Goal: Task Accomplishment & Management: Manage account settings

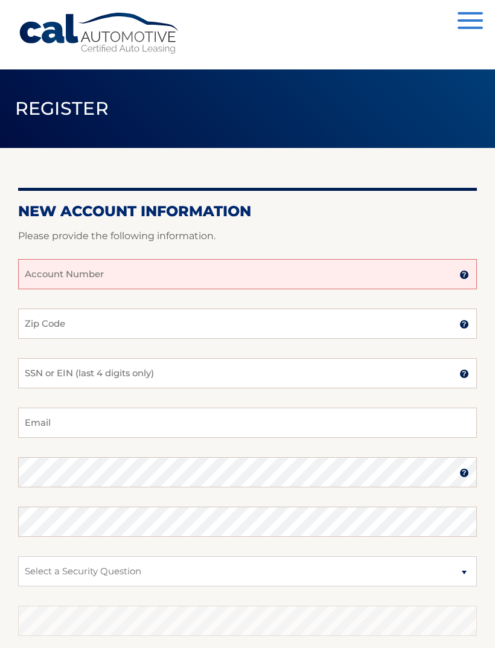
click at [273, 287] on input "Account Number" at bounding box center [247, 274] width 459 height 30
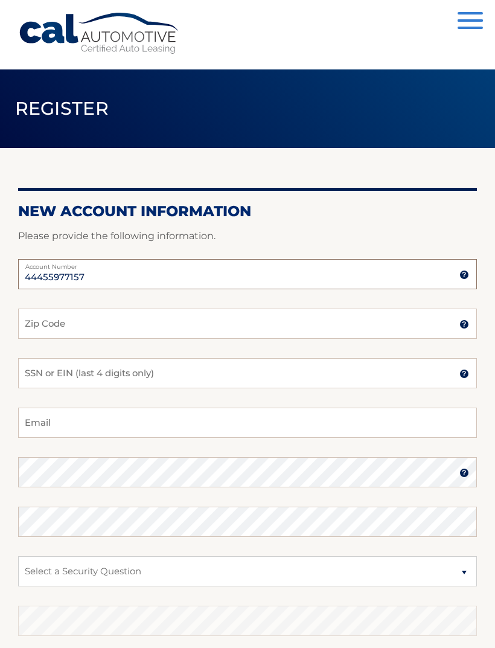
type input "44455977157"
click at [201, 317] on input "Zip Code" at bounding box center [247, 323] width 459 height 30
type input "103"
type input "10306"
click at [187, 371] on input "SSN or EIN (last 4 digits only)" at bounding box center [247, 373] width 459 height 30
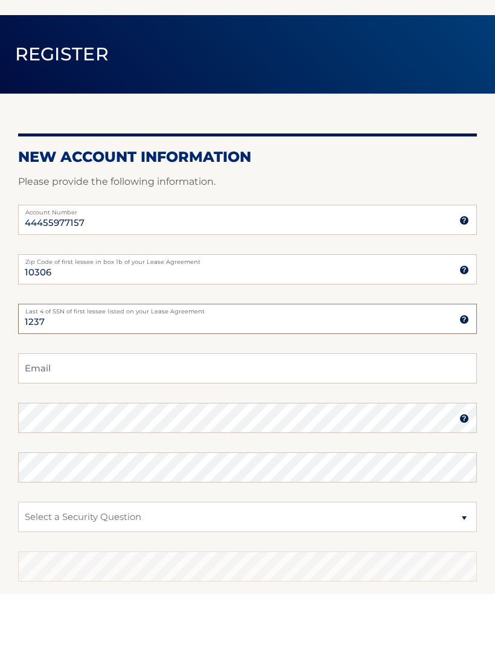
type input "1237"
click at [185, 407] on input "Email" at bounding box center [247, 422] width 459 height 30
type input "devin.caravello93@gmail.com"
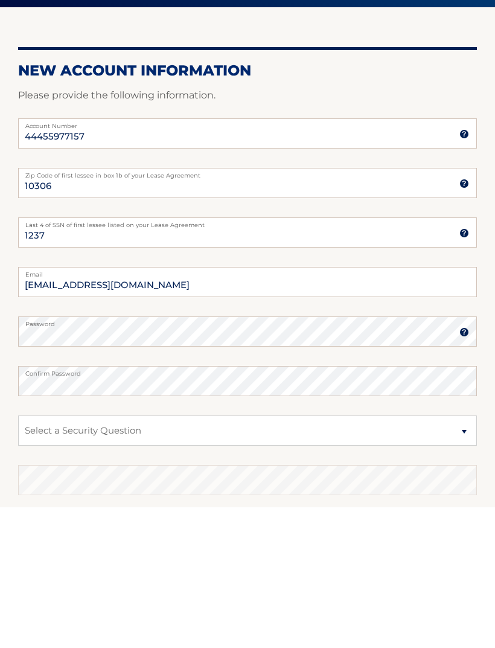
scroll to position [13, 0]
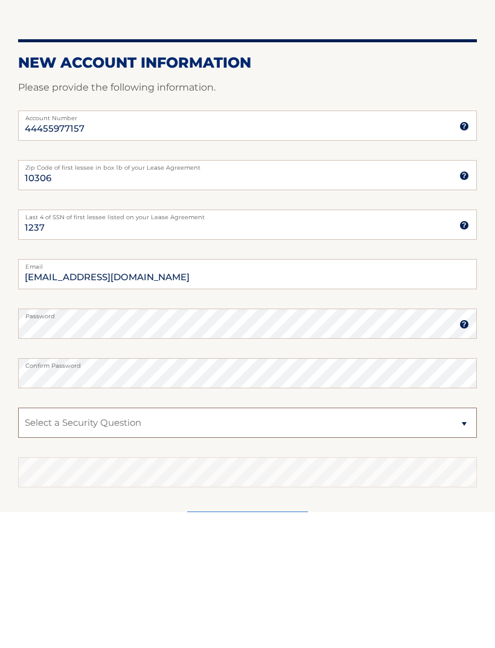
click at [360, 543] on select "Select a Security Question What was the name of your elementary school? What is…" at bounding box center [247, 558] width 459 height 30
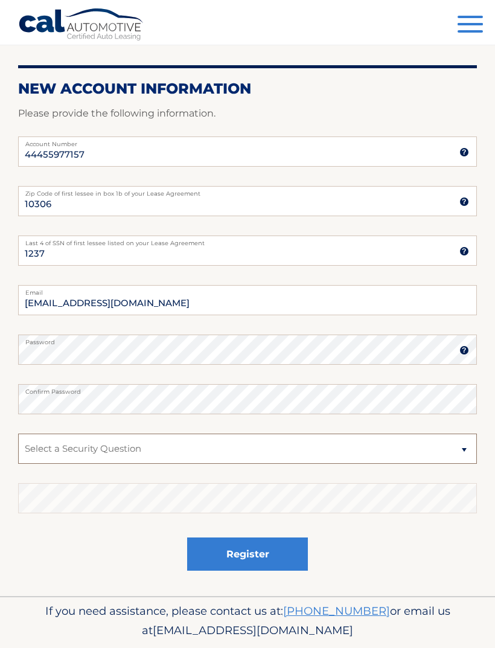
select select "4"
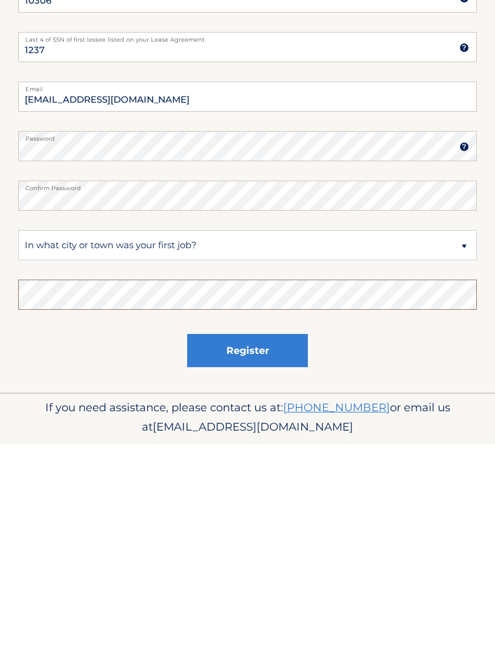
scroll to position [161, 0]
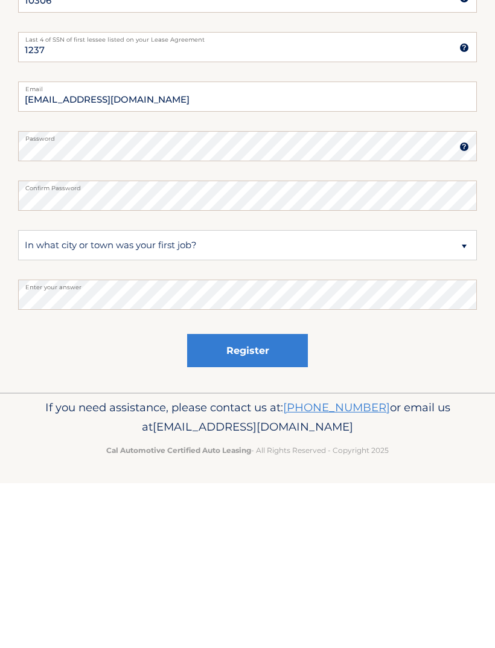
click at [280, 499] on button "Register" at bounding box center [247, 515] width 121 height 33
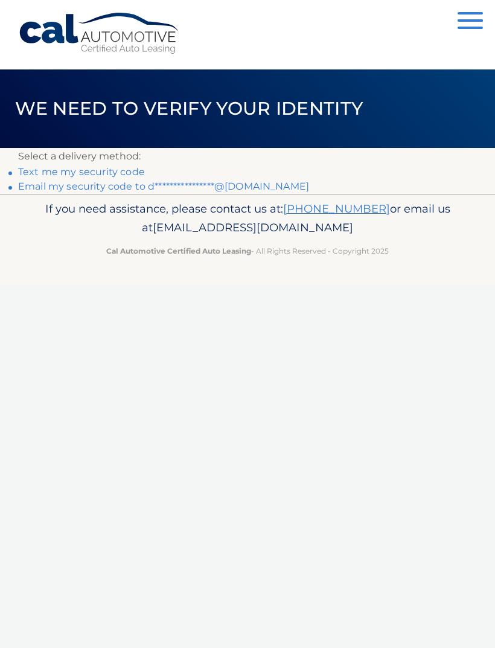
click at [119, 170] on link "Text me my security code" at bounding box center [81, 171] width 127 height 11
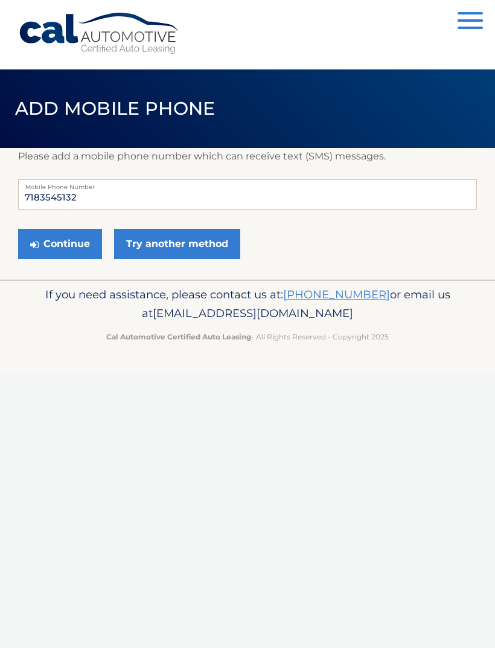
click at [56, 246] on button "Continue" at bounding box center [60, 244] width 84 height 30
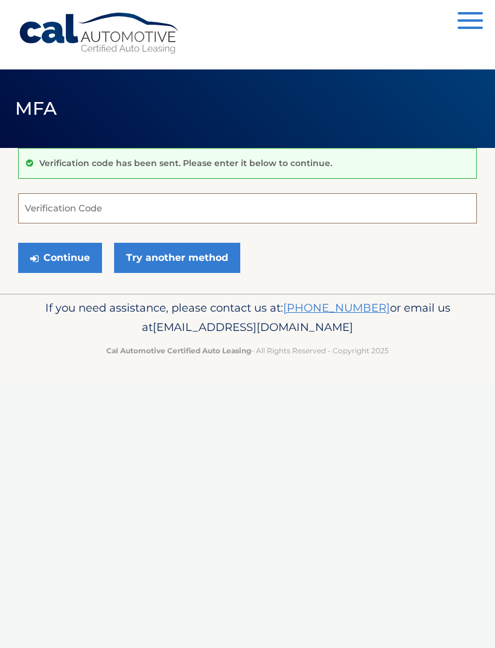
click at [224, 205] on input "Verification Code" at bounding box center [247, 208] width 459 height 30
click at [267, 444] on div "Cal Automotive Menu Dashboard FAQ's Logout MFA" at bounding box center [247, 324] width 495 height 648
click at [151, 217] on input "Verification Code" at bounding box center [247, 208] width 459 height 30
type input "690639"
click at [60, 257] on button "Continue" at bounding box center [60, 258] width 84 height 30
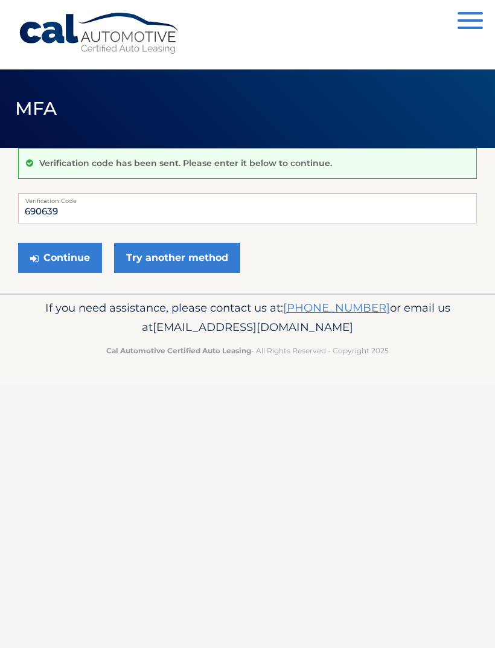
click at [69, 258] on button "Continue" at bounding box center [60, 258] width 84 height 30
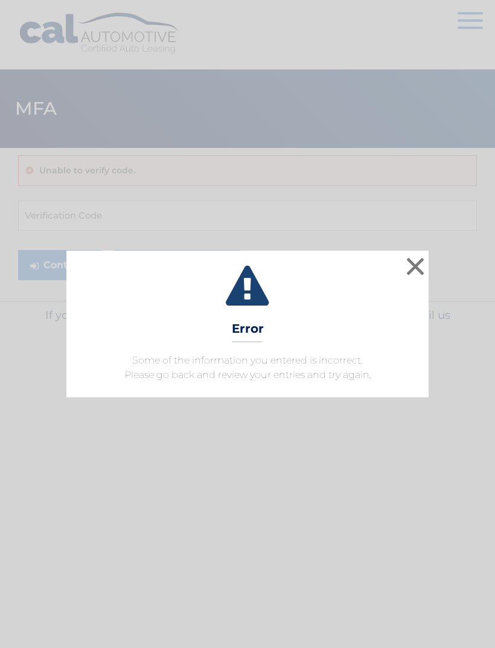
click at [411, 269] on button "×" at bounding box center [415, 266] width 24 height 24
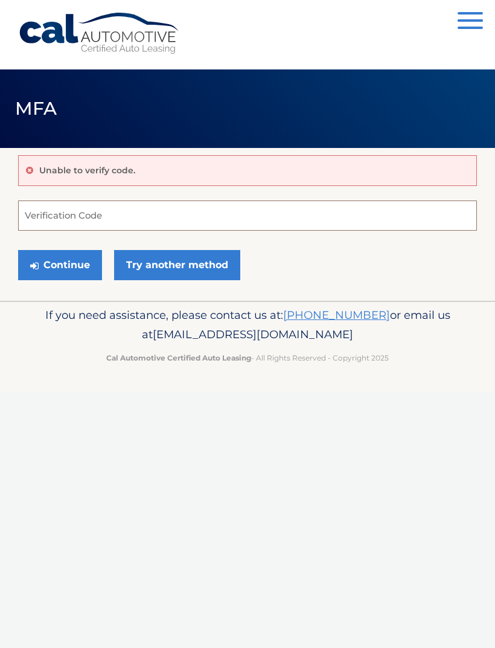
click at [141, 209] on input "Verification Code" at bounding box center [247, 215] width 459 height 30
click at [205, 262] on link "Try another method" at bounding box center [177, 265] width 126 height 30
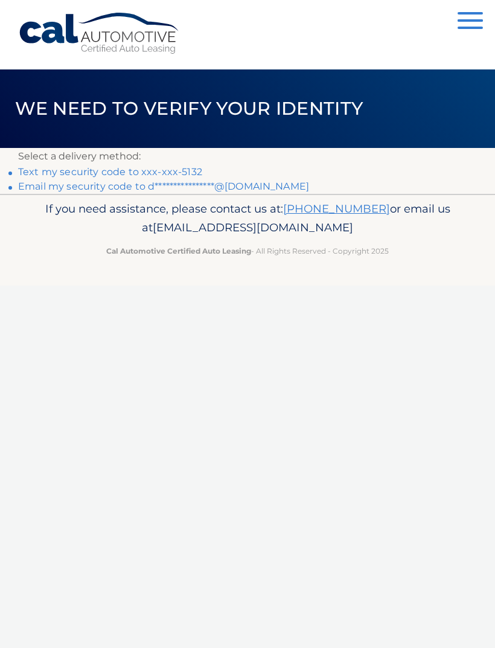
click at [177, 167] on link "Text my security code to xxx-xxx-5132" at bounding box center [110, 171] width 184 height 11
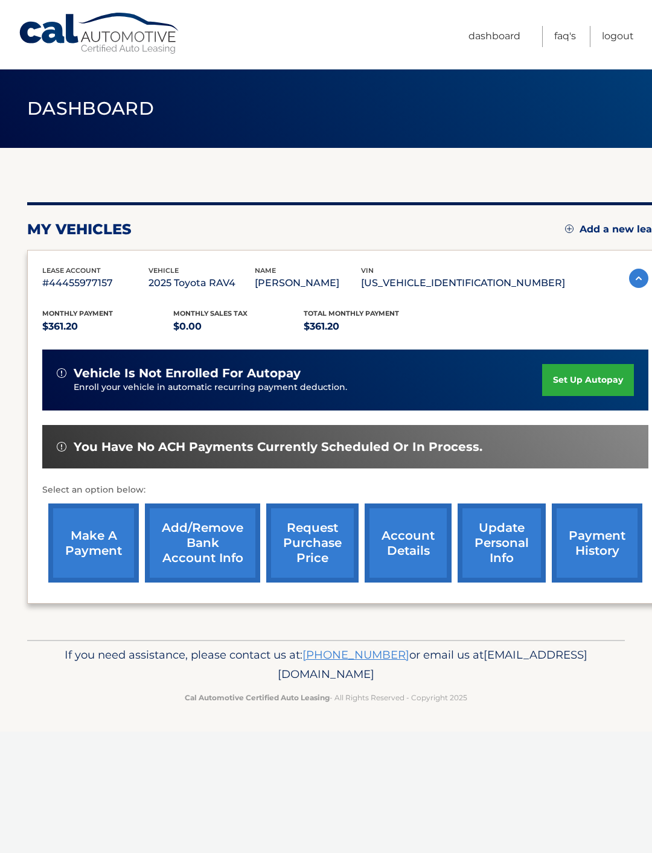
click at [608, 381] on link "set up autopay" at bounding box center [588, 380] width 92 height 32
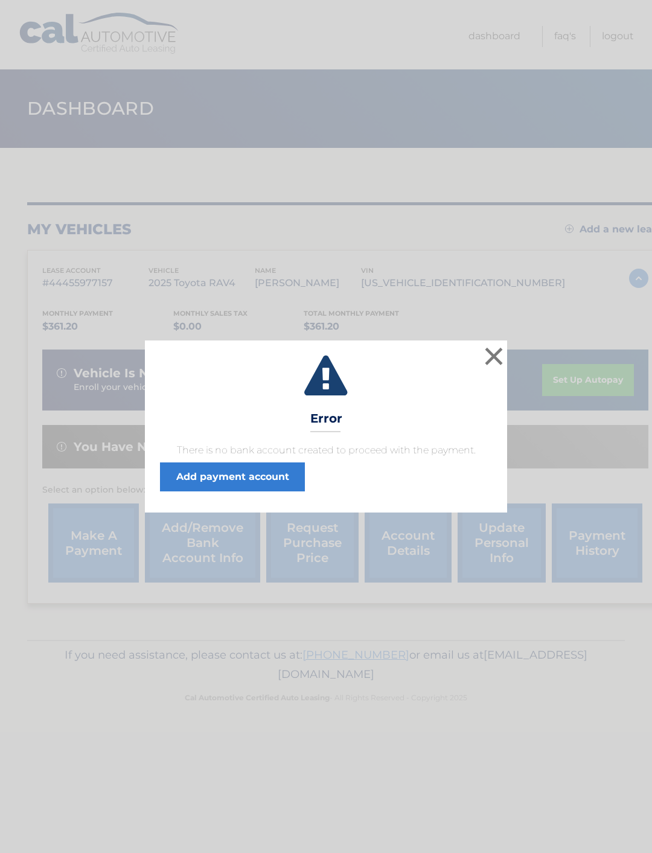
click at [287, 470] on link "Add payment account" at bounding box center [232, 476] width 145 height 29
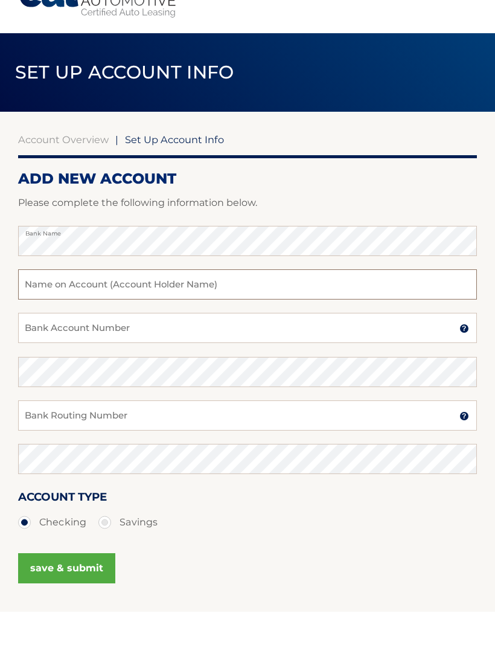
click at [254, 305] on input "text" at bounding box center [247, 320] width 459 height 30
type input "Devin Caravello"
click at [38, 349] on input "Bank Account Number" at bounding box center [247, 364] width 459 height 30
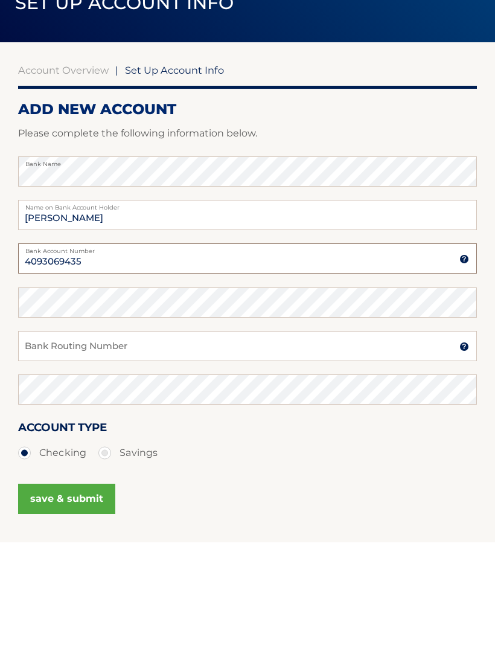
type input "4093069435"
click at [281, 436] on input "Bank Routing Number" at bounding box center [247, 451] width 459 height 30
type input "226070584"
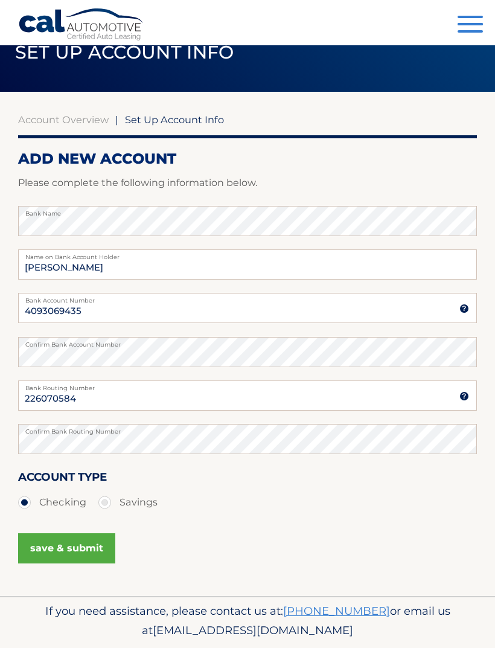
click at [52, 545] on button "save & submit" at bounding box center [66, 548] width 97 height 30
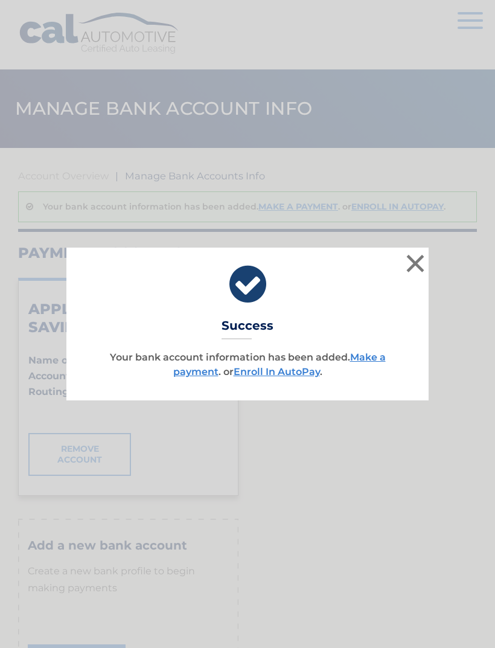
click at [295, 369] on link "Enroll In AutoPay" at bounding box center [277, 371] width 86 height 11
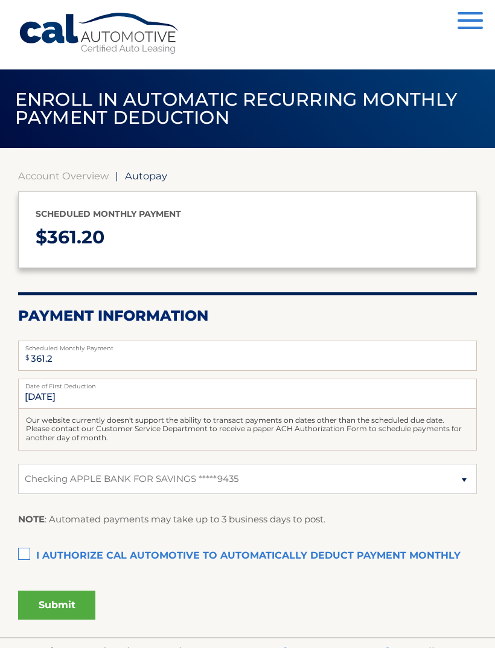
select select "NTA3ODIyZGUtYjEwZi00OWVlLTljMzAtNTQxMjIxMTYwMmZm"
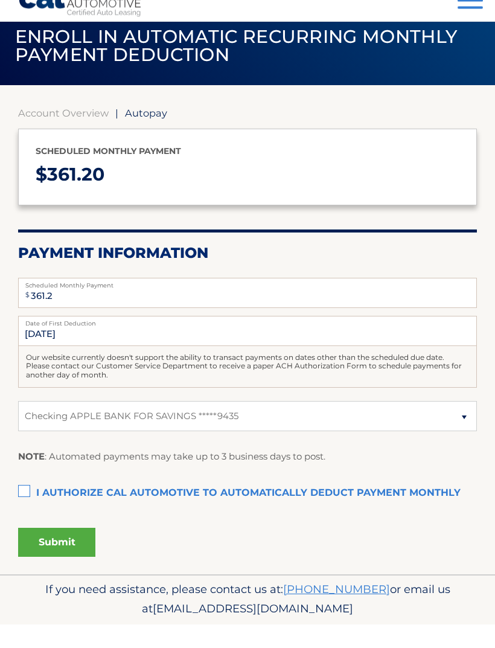
scroll to position [39, 0]
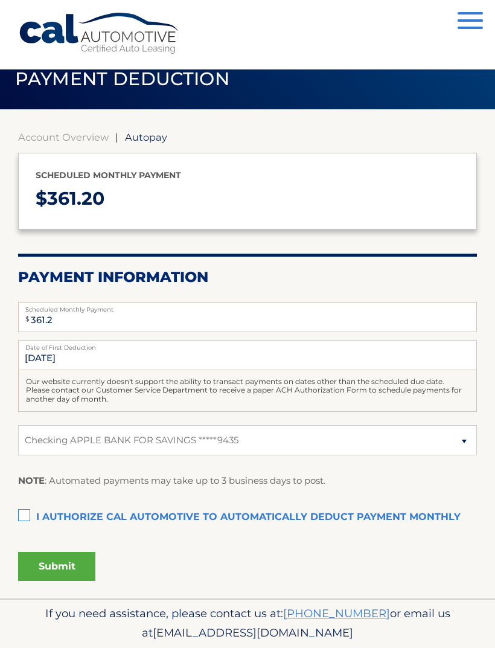
click at [31, 515] on label "I authorize cal automotive to automatically deduct payment monthly This checkbo…" at bounding box center [247, 517] width 459 height 24
click at [0, 0] on input "I authorize cal automotive to automatically deduct payment monthly This checkbo…" at bounding box center [0, 0] width 0 height 0
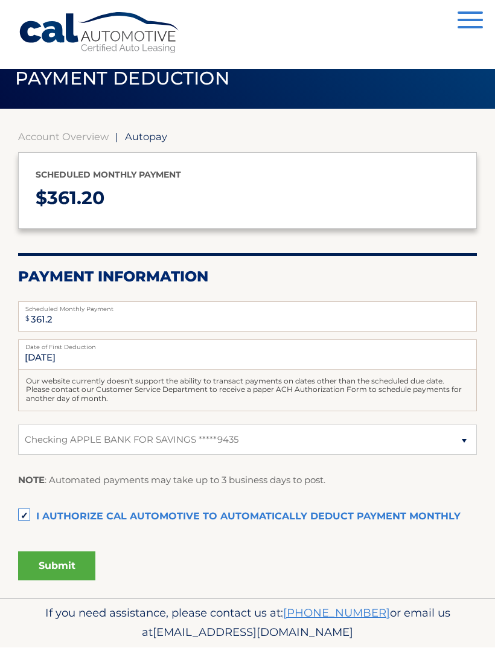
click at [83, 561] on button "Submit" at bounding box center [56, 566] width 77 height 29
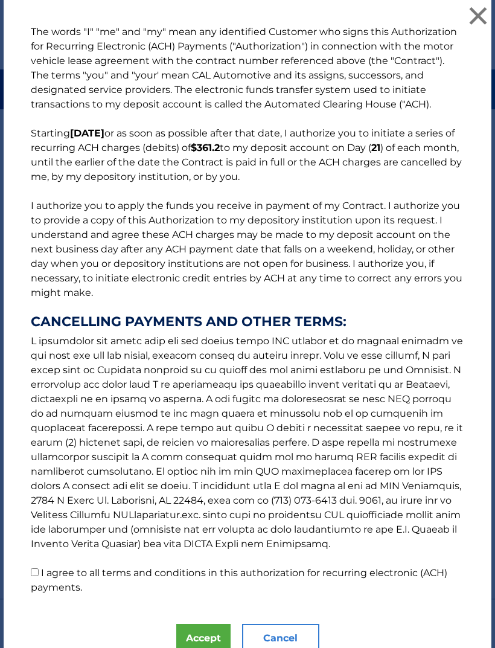
click at [46, 591] on label "I agree to all terms and conditions in this authorization for recurring electro…" at bounding box center [239, 580] width 416 height 26
click at [39, 576] on input "I agree to all terms and conditions in this authorization for recurring electro…" at bounding box center [35, 572] width 8 height 8
checkbox input "true"
click at [201, 645] on button "Accept" at bounding box center [203, 637] width 54 height 29
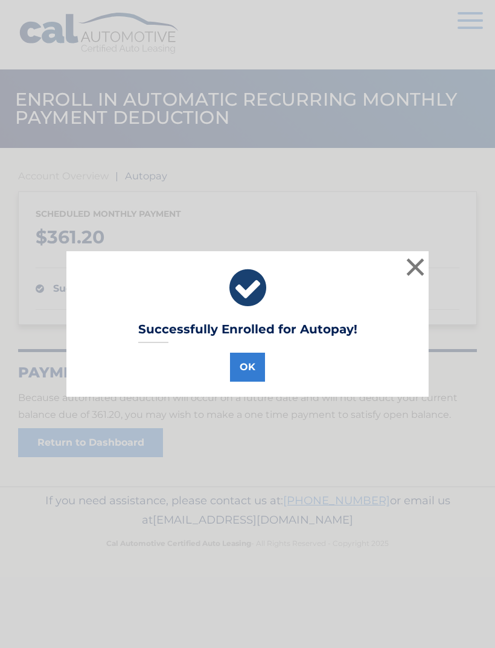
click at [243, 367] on button "OK" at bounding box center [247, 366] width 35 height 29
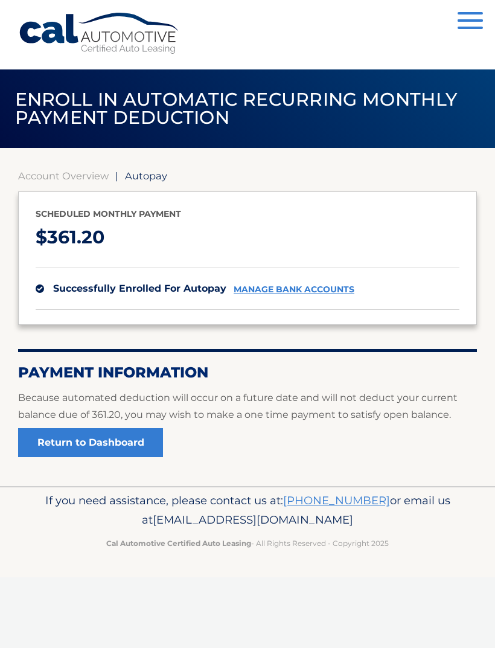
click at [464, 30] on button "Menu" at bounding box center [469, 22] width 25 height 20
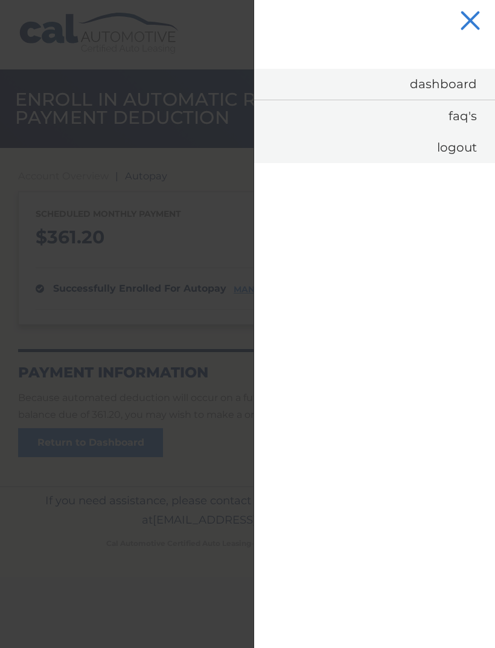
click at [472, 14] on button "Menu" at bounding box center [469, 22] width 25 height 20
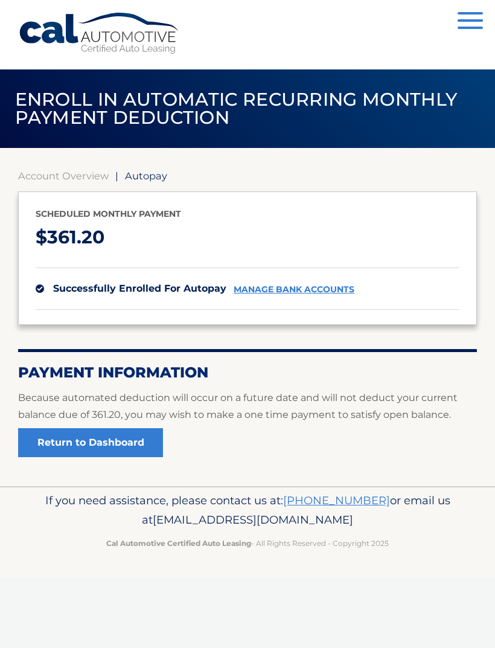
click at [322, 291] on link "manage bank accounts" at bounding box center [294, 289] width 121 height 10
